Goal: Navigation & Orientation: Go to known website

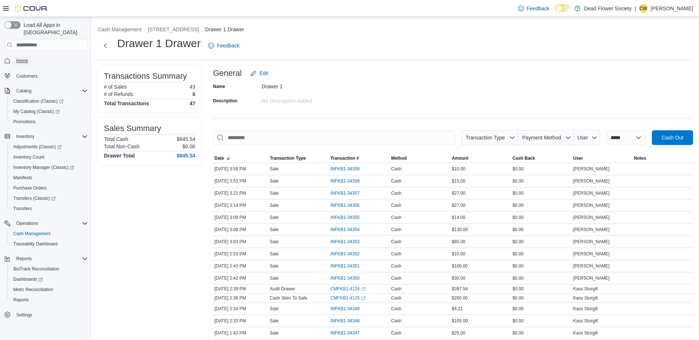
click at [20, 56] on span "Home" at bounding box center [22, 60] width 12 height 9
